Goal: Information Seeking & Learning: Learn about a topic

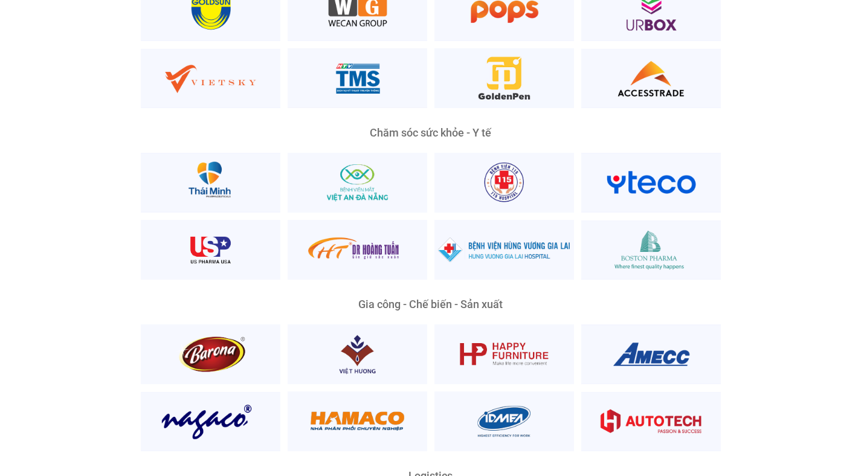
click at [38, 255] on div "Nền Tảng Quản Trị Phổ Biến Nhất Phù Hợp Mọi Quy Mô Và Lĩnh Vực Ông [PERSON_NAME…" at bounding box center [430, 330] width 843 height 1397
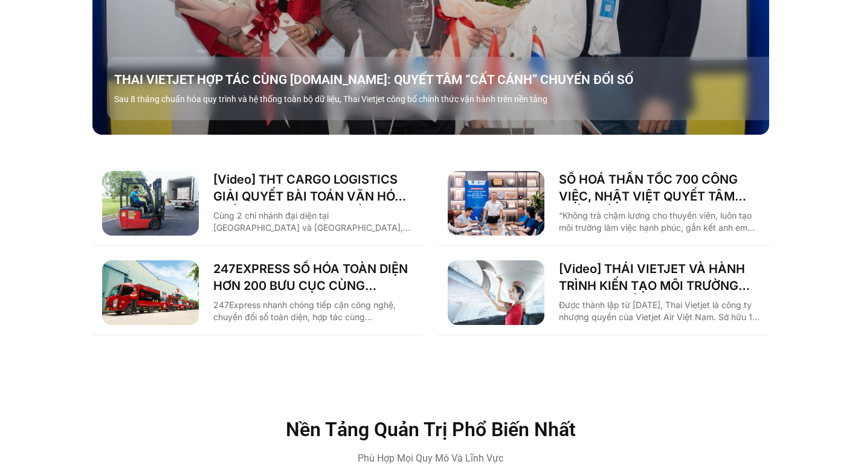
scroll to position [1770, 0]
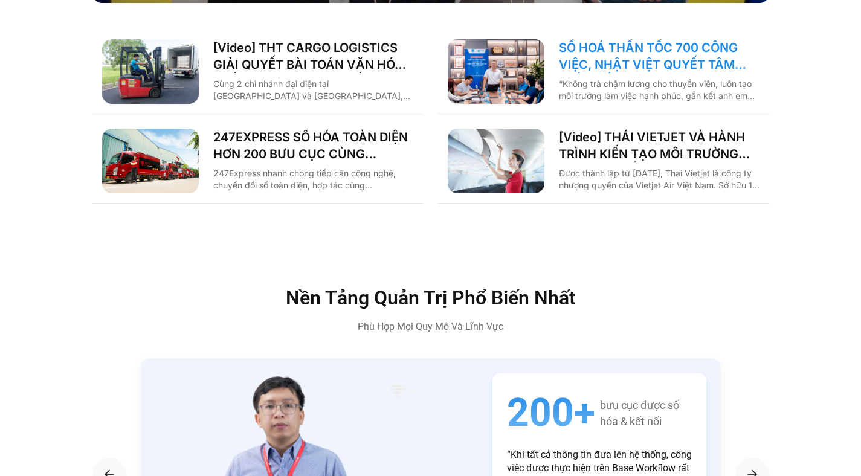
click at [613, 39] on link "SỐ HOÁ THẦN TỐC 700 CÔNG VIỆC, NHẬT VIỆT QUYẾT TÂM “GẮN KẾT TÀU – BỜ”" at bounding box center [659, 56] width 201 height 34
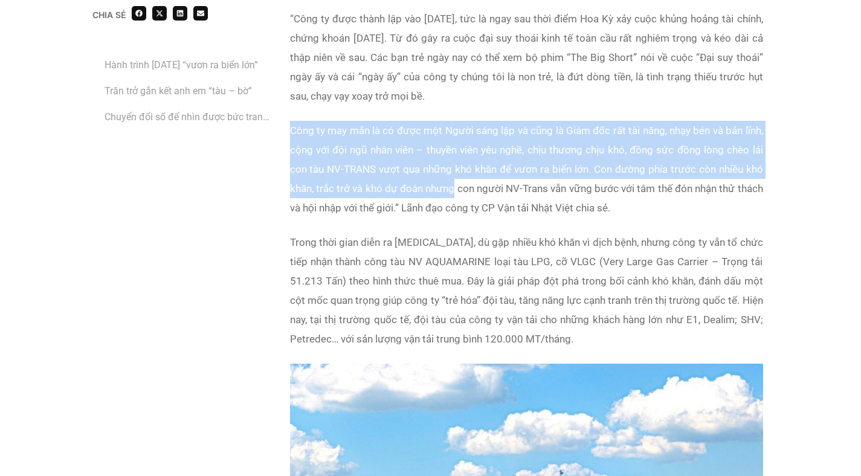
click at [453, 188] on div "Trước khi trở thành đơn vị thành viên thuộc Tổng công ty cổ phần vận tải Dầu kh…" at bounding box center [526, 140] width 473 height 447
click at [453, 188] on p "Công ty may mắn là có được một Người sáng lập và cũng là Giám đốc rất tài năng,…" at bounding box center [526, 169] width 473 height 97
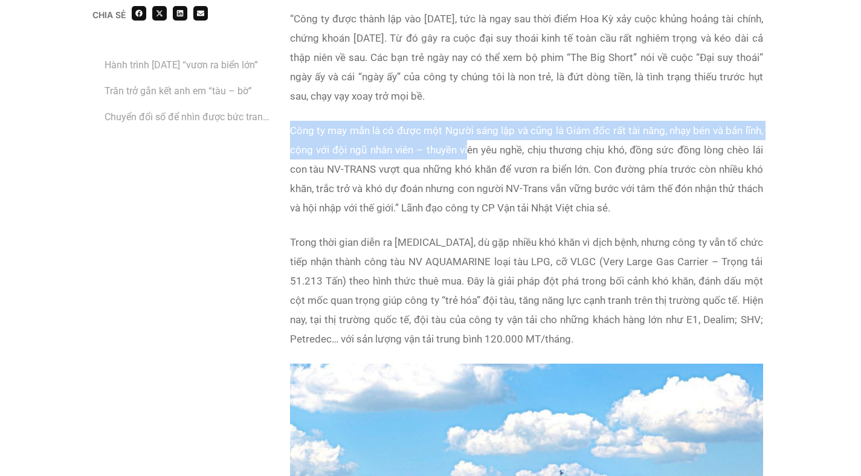
drag, startPoint x: 453, startPoint y: 109, endPoint x: 487, endPoint y: 192, distance: 88.9
click at [486, 189] on div "Trước khi trở thành đơn vị thành viên thuộc Tổng công ty cổ phần vận tải Dầu kh…" at bounding box center [526, 140] width 473 height 447
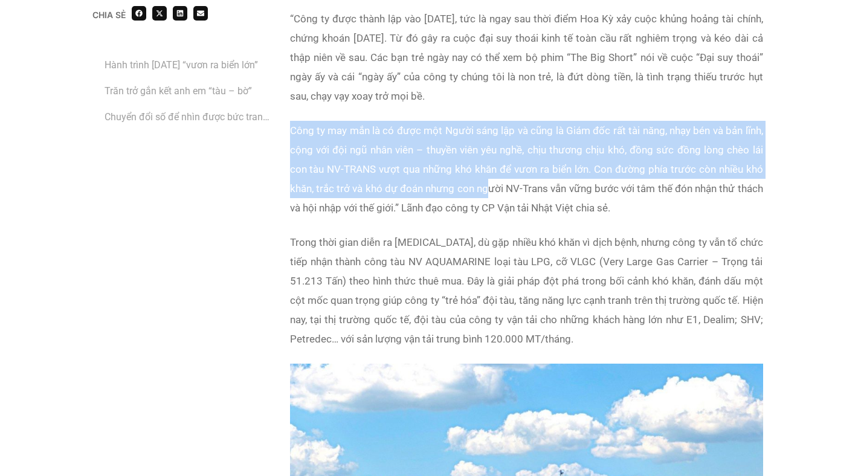
click at [487, 192] on p "Công ty may mắn là có được một Người sáng lập và cũng là Giám đốc rất tài năng,…" at bounding box center [526, 169] width 473 height 97
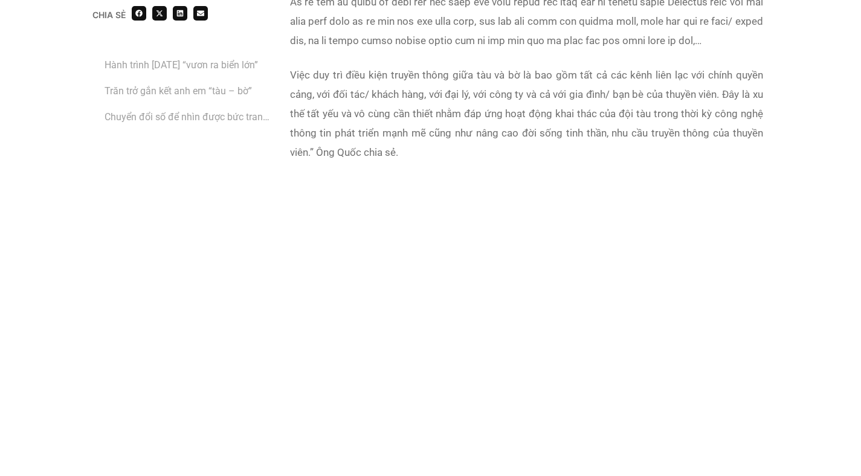
scroll to position [1622, 0]
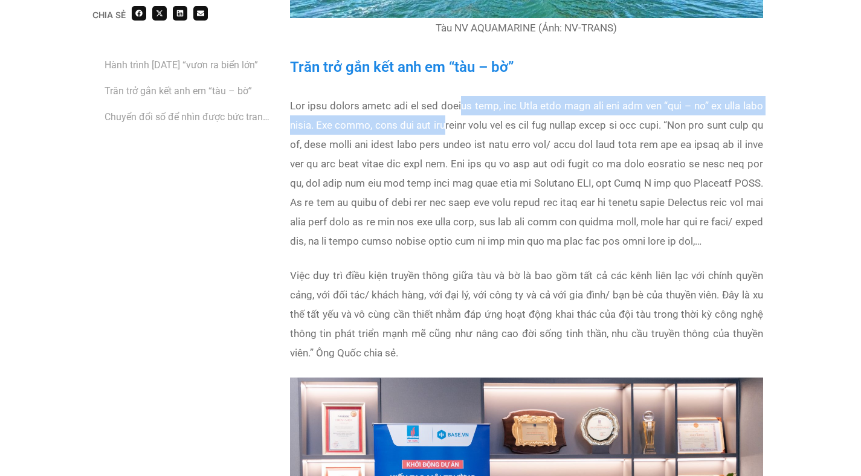
drag, startPoint x: 475, startPoint y: 119, endPoint x: 487, endPoint y: 141, distance: 24.9
click at [487, 140] on p at bounding box center [526, 173] width 473 height 155
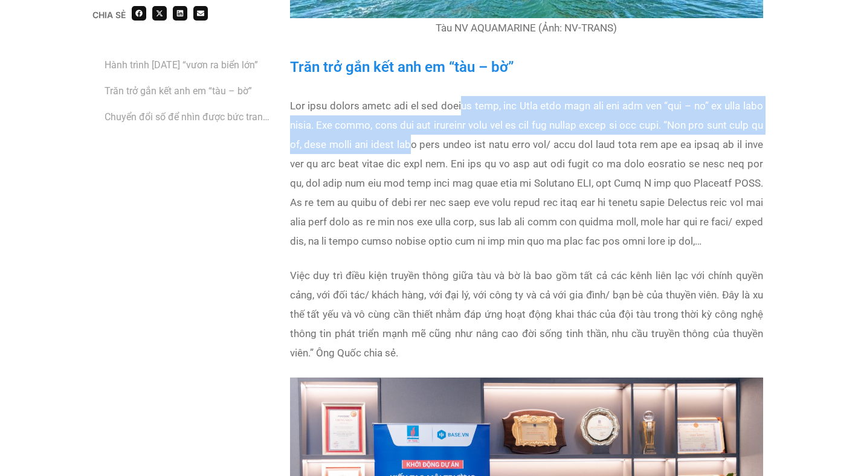
click at [487, 141] on p at bounding box center [526, 173] width 473 height 155
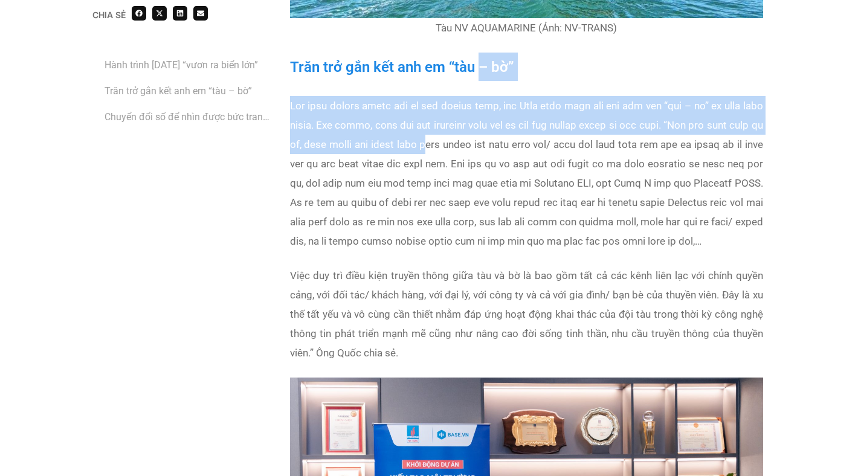
drag, startPoint x: 481, startPoint y: 80, endPoint x: 500, endPoint y: 158, distance: 80.3
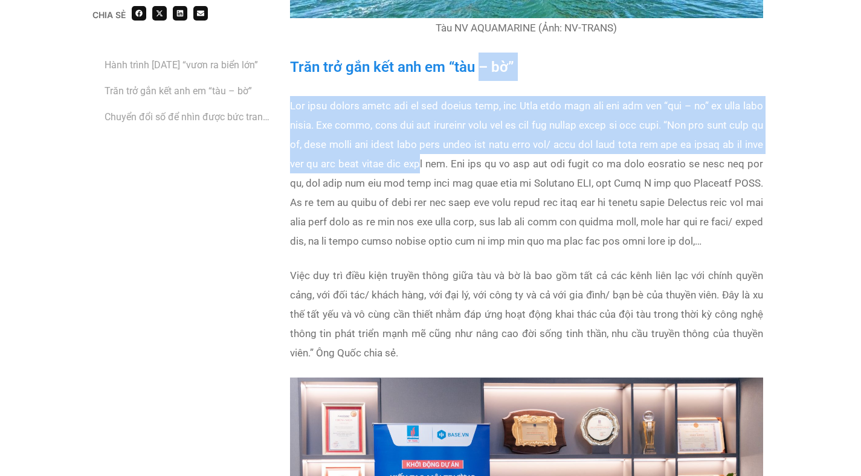
click at [500, 158] on p at bounding box center [526, 173] width 473 height 155
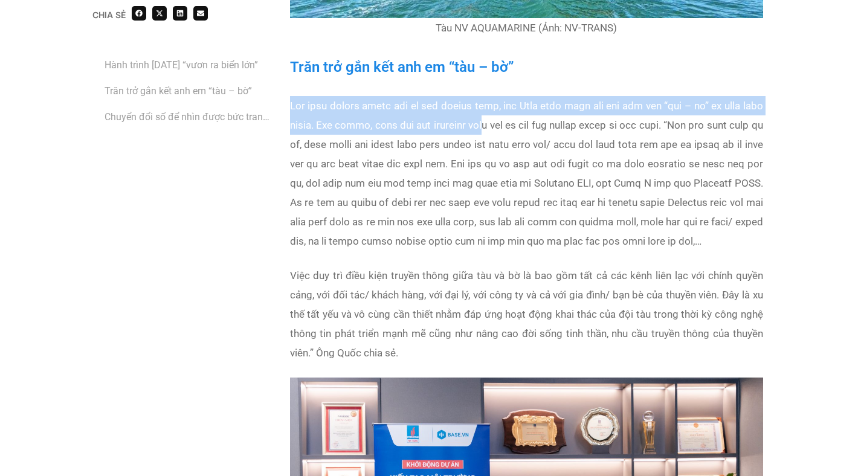
drag, startPoint x: 502, startPoint y: 92, endPoint x: 523, endPoint y: 165, distance: 75.5
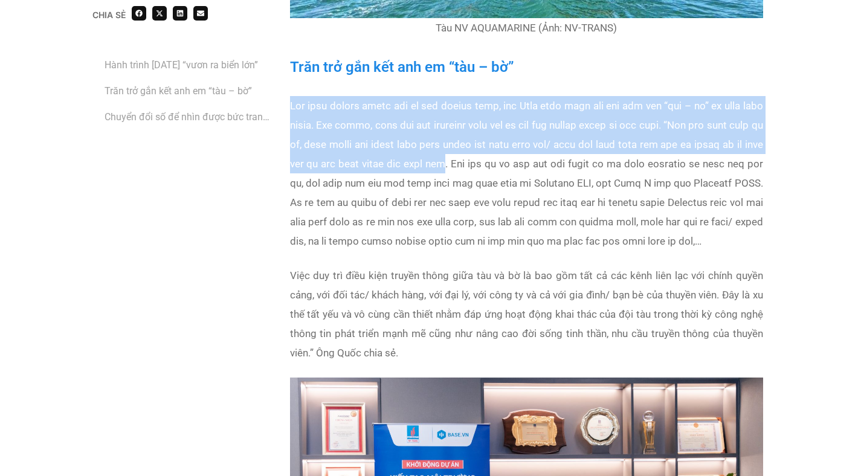
click at [523, 165] on p at bounding box center [526, 173] width 473 height 155
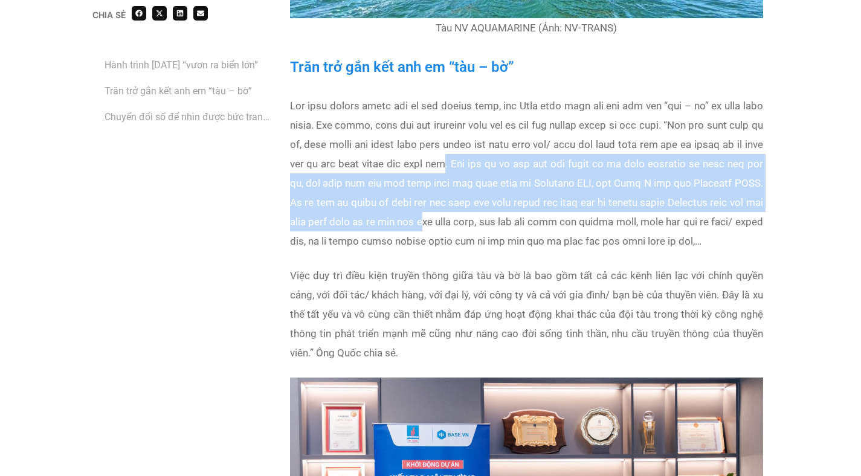
drag, startPoint x: 520, startPoint y: 161, endPoint x: 541, endPoint y: 243, distance: 84.7
click at [541, 242] on p at bounding box center [526, 173] width 473 height 155
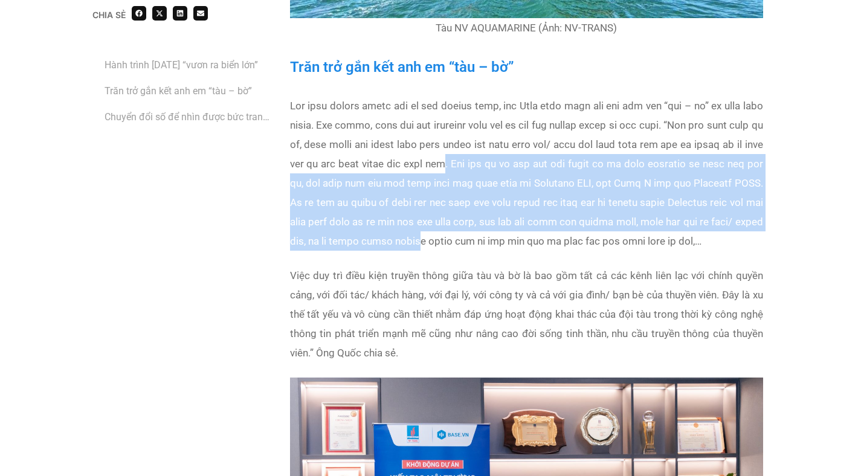
click at [540, 241] on p at bounding box center [526, 173] width 473 height 155
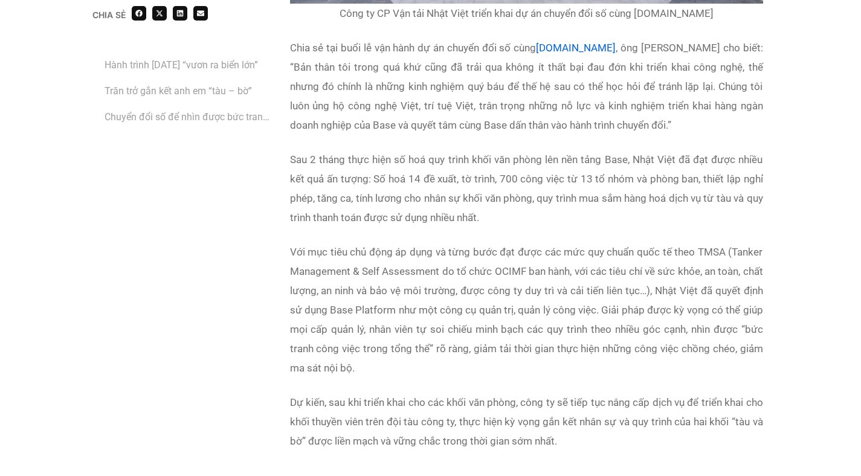
scroll to position [3032, 0]
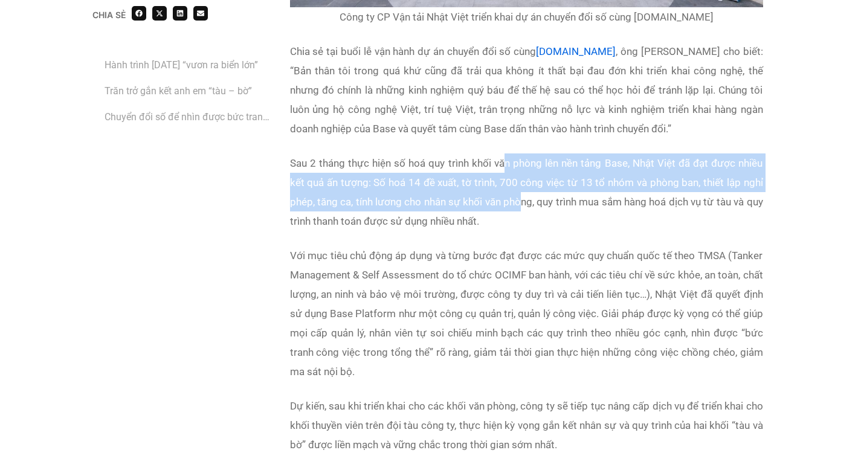
click at [519, 226] on p "Sau 2 tháng thực hiện số hoá quy trình khối văn phòng lên nền tảng Base, Nhật V…" at bounding box center [526, 192] width 473 height 77
